Goal: Task Accomplishment & Management: Manage account settings

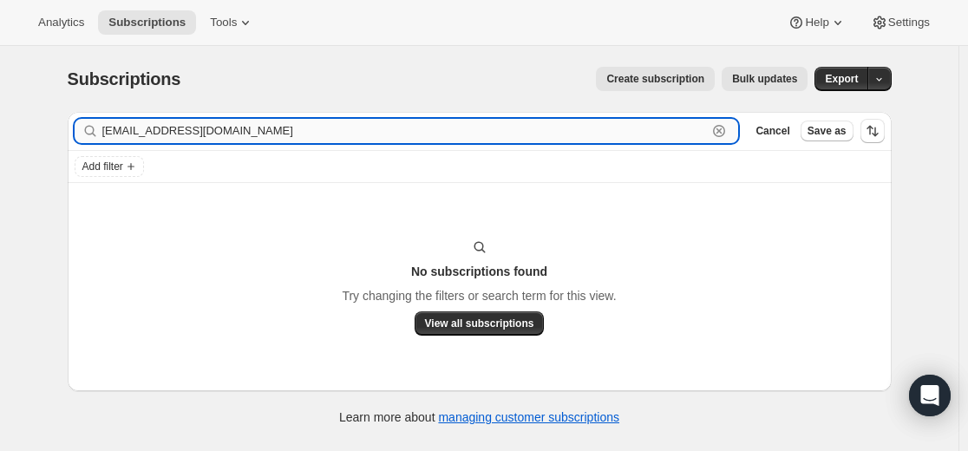
click at [132, 137] on input "[EMAIL_ADDRESS][DOMAIN_NAME]" at bounding box center [405, 131] width 606 height 24
click at [134, 136] on input "[EMAIL_ADDRESS][DOMAIN_NAME]" at bounding box center [405, 131] width 606 height 24
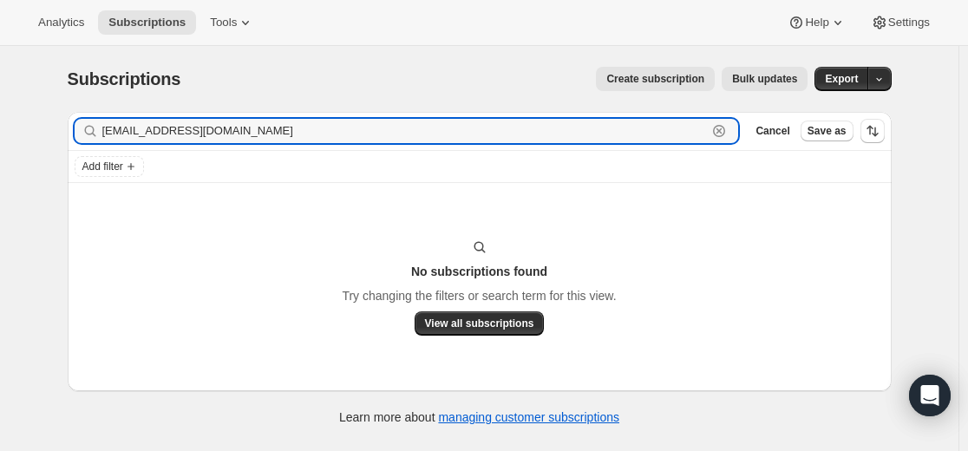
paste input "[EMAIL_ADDRESS][DOMAIN_NAME]"
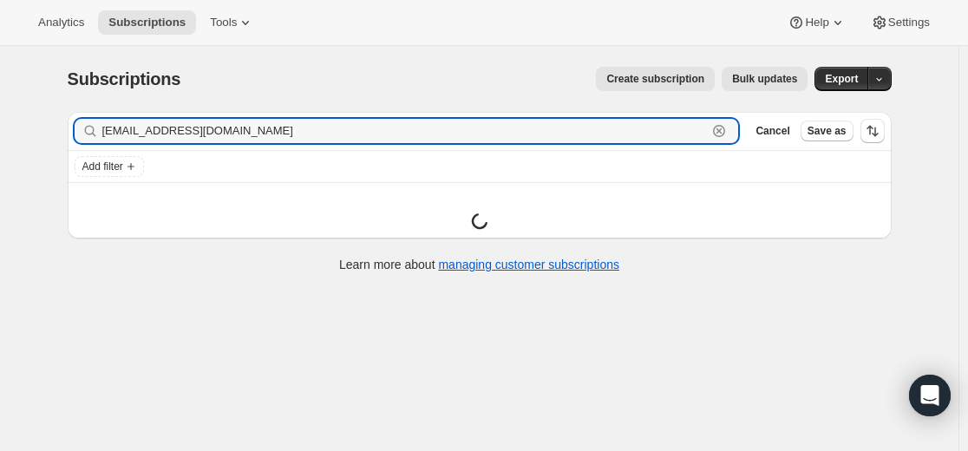
type input "[EMAIL_ADDRESS][DOMAIN_NAME]"
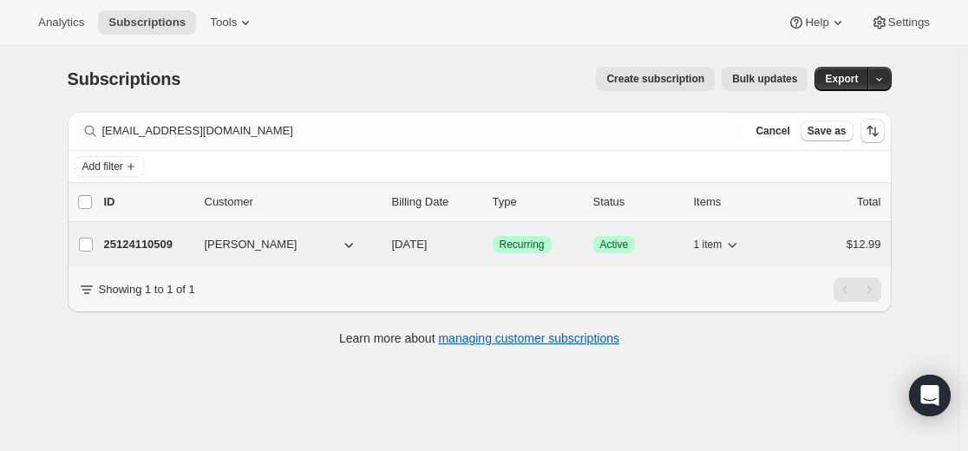
click at [157, 245] on p "25124110509" at bounding box center [147, 244] width 87 height 17
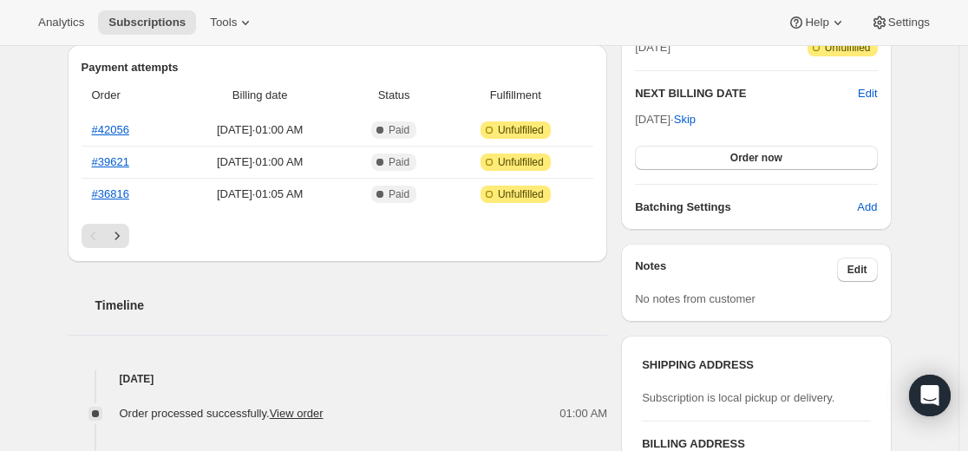
scroll to position [521, 0]
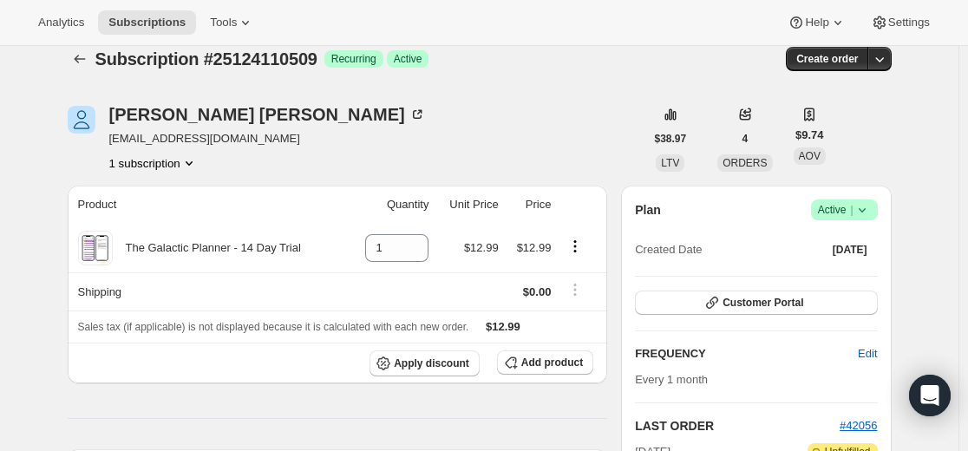
scroll to position [0, 0]
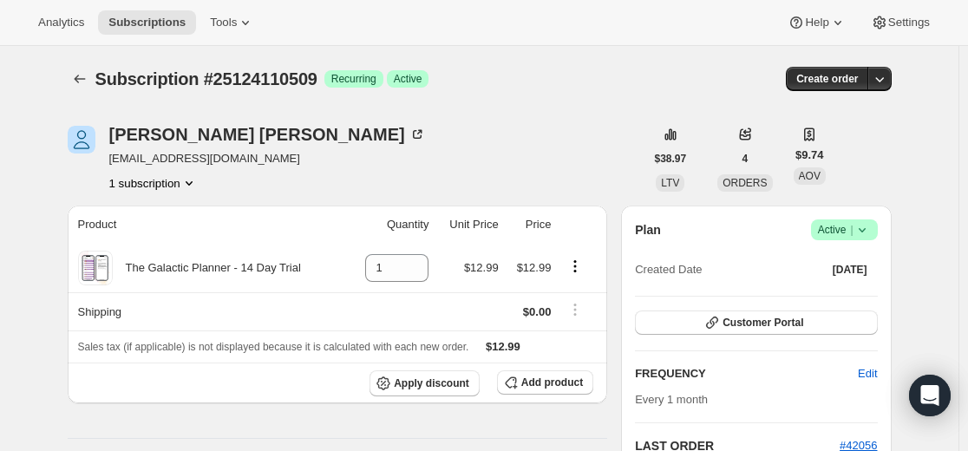
click at [871, 231] on icon at bounding box center [862, 229] width 17 height 17
click at [850, 293] on span "Cancel subscription" at bounding box center [842, 293] width 98 height 13
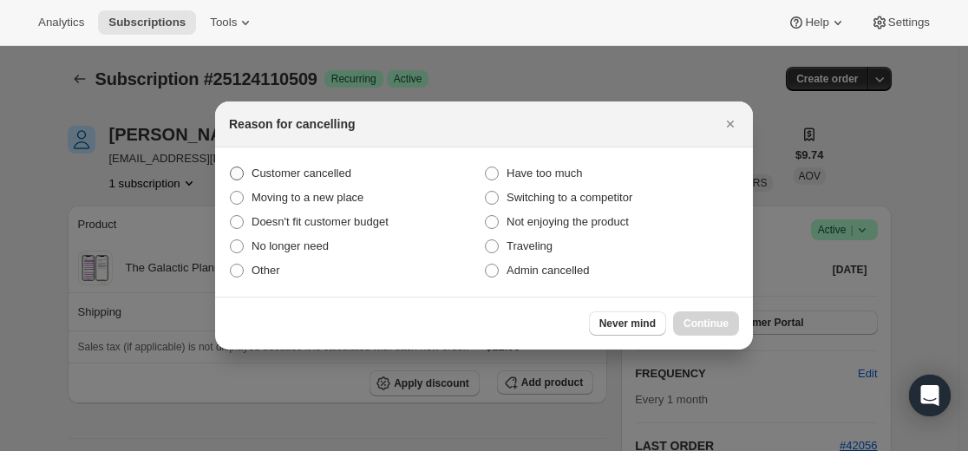
click at [341, 171] on span "Customer cancelled" at bounding box center [302, 173] width 100 height 13
click at [231, 167] on input "Customer cancelled" at bounding box center [230, 167] width 1 height 1
radio input "true"
click at [711, 324] on span "Continue" at bounding box center [706, 324] width 45 height 14
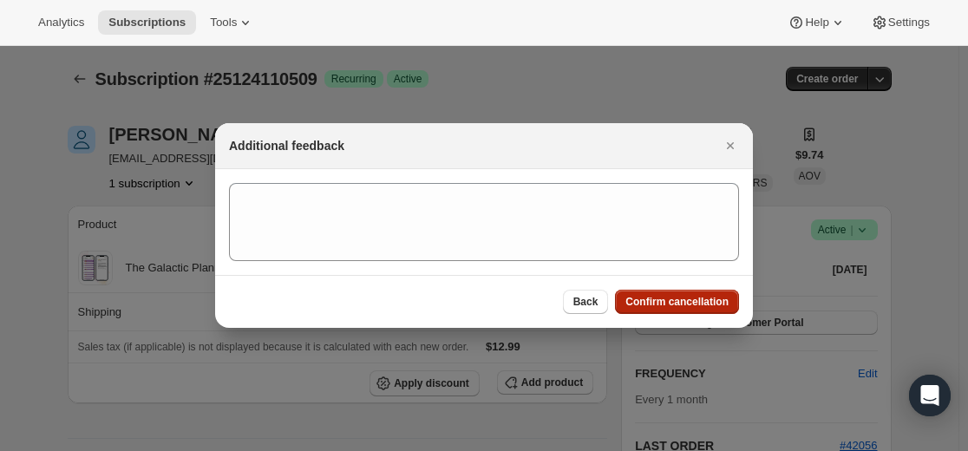
click at [656, 309] on button "Confirm cancellation" at bounding box center [677, 302] width 124 height 24
